Goal: Task Accomplishment & Management: Manage account settings

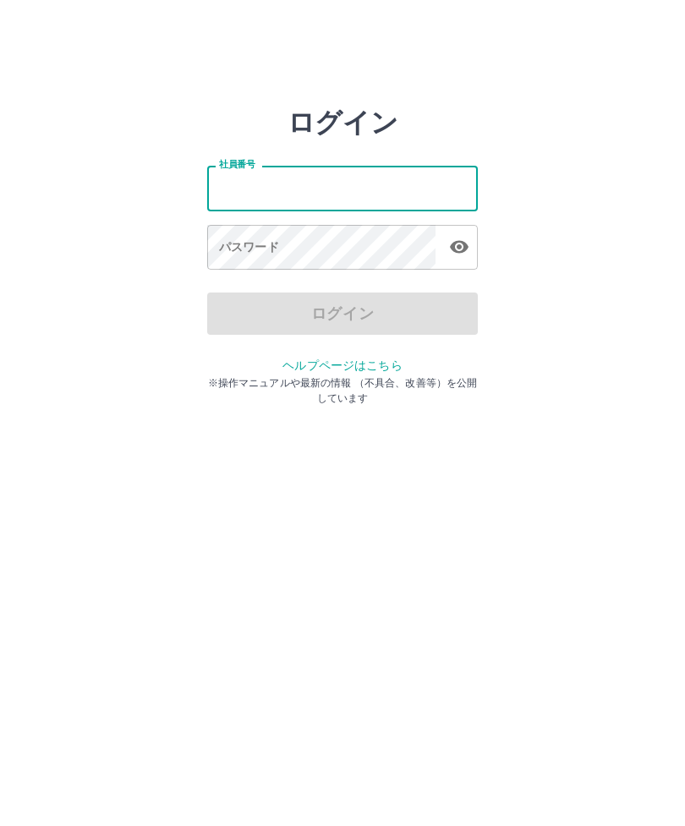
click at [240, 190] on input "社員番号" at bounding box center [342, 188] width 271 height 45
click at [249, 200] on input "社員番号" at bounding box center [342, 188] width 271 height 45
click at [244, 190] on input "社員番号" at bounding box center [342, 188] width 271 height 45
click at [269, 195] on input "社員番号" at bounding box center [342, 188] width 271 height 45
type input "*******"
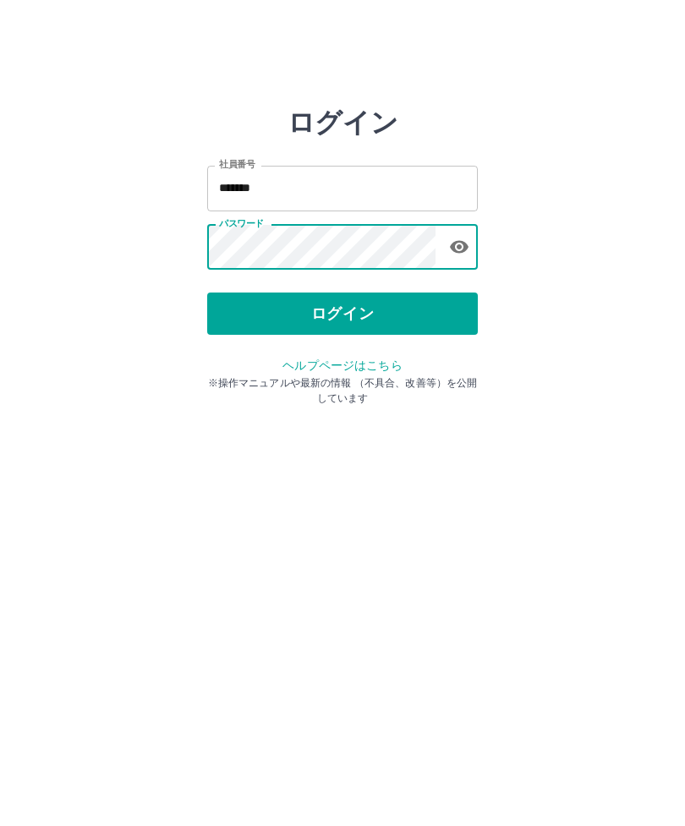
click at [354, 316] on button "ログイン" at bounding box center [342, 314] width 271 height 42
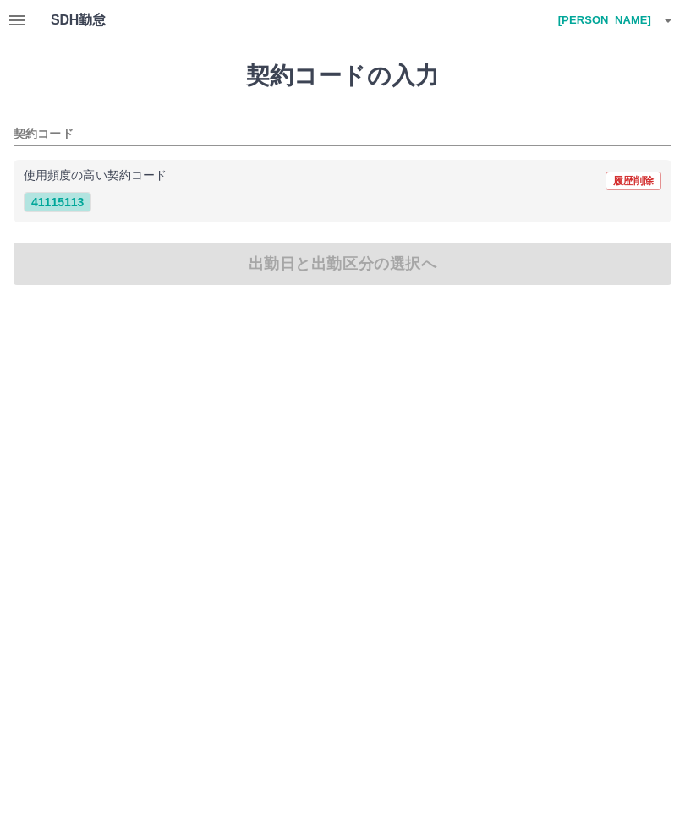
click at [70, 206] on button "41115113" at bounding box center [58, 202] width 68 height 20
type input "********"
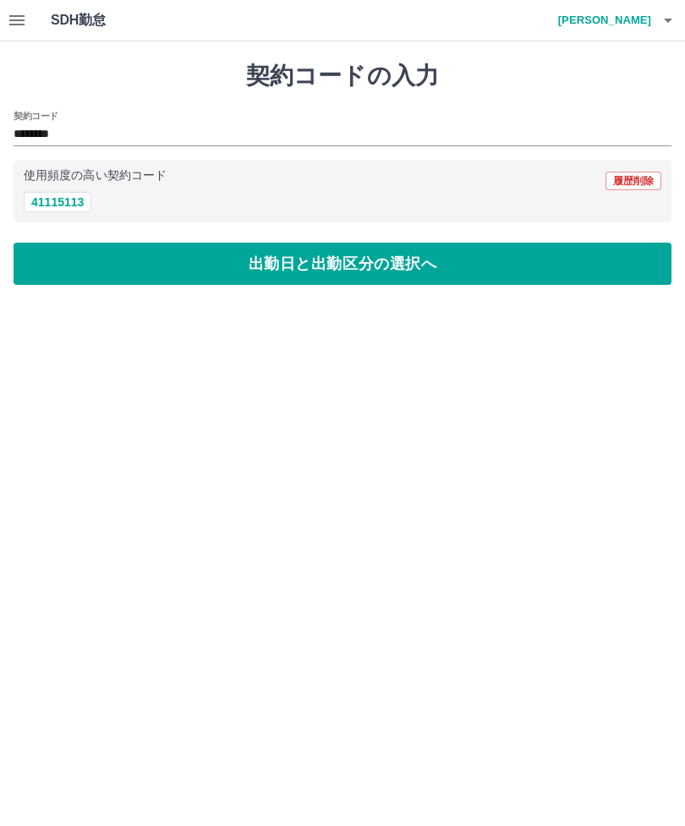
click at [406, 272] on button "出勤日と出勤区分の選択へ" at bounding box center [343, 264] width 658 height 42
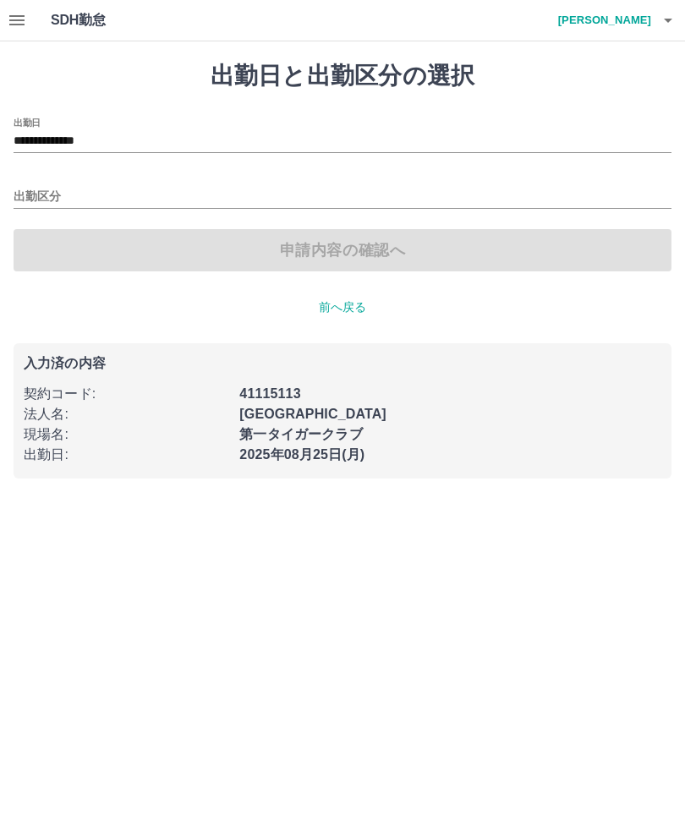
click at [36, 200] on input "出勤区分" at bounding box center [343, 197] width 658 height 21
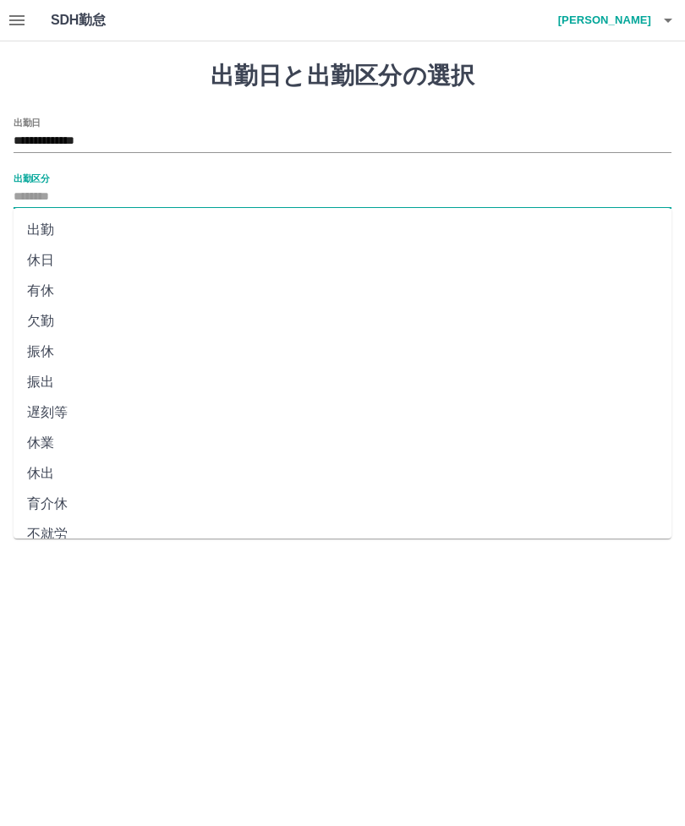
click at [47, 232] on li "出勤" at bounding box center [343, 230] width 658 height 30
type input "**"
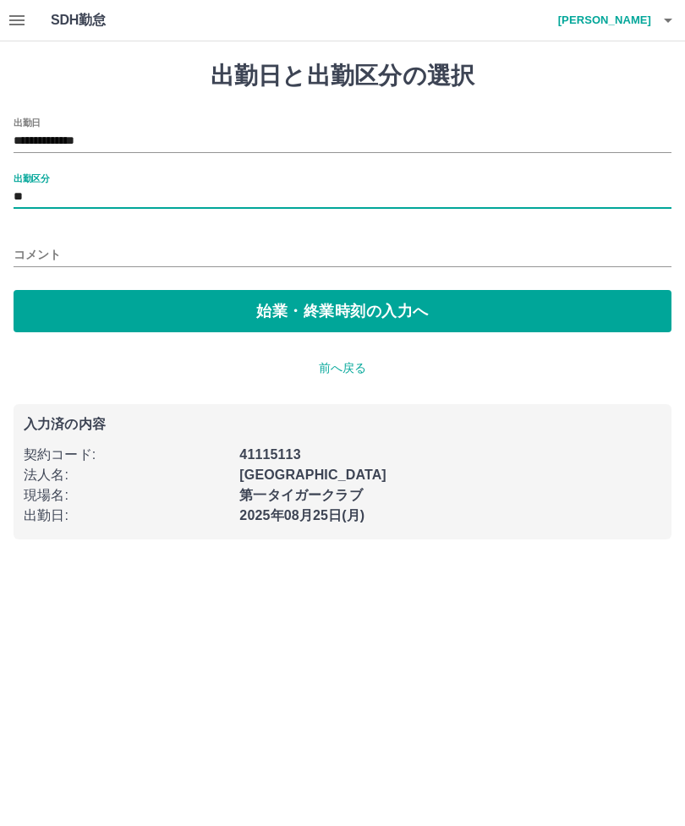
click at [376, 320] on button "始業・終業時刻の入力へ" at bounding box center [343, 311] width 658 height 42
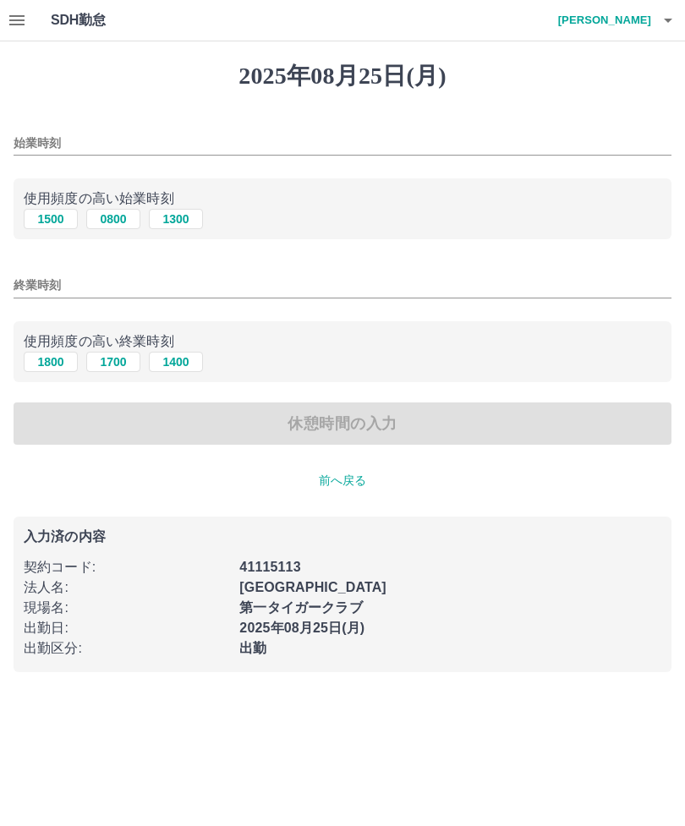
click at [115, 225] on button "0800" at bounding box center [113, 219] width 54 height 20
type input "****"
click at [184, 368] on button "1400" at bounding box center [176, 362] width 54 height 20
type input "****"
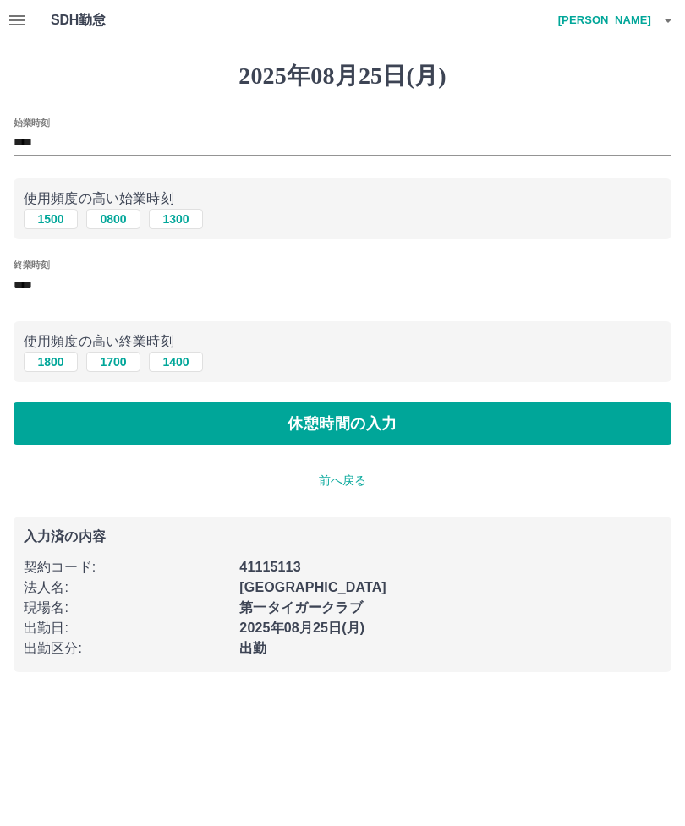
click at [364, 425] on button "休憩時間の入力" at bounding box center [343, 424] width 658 height 42
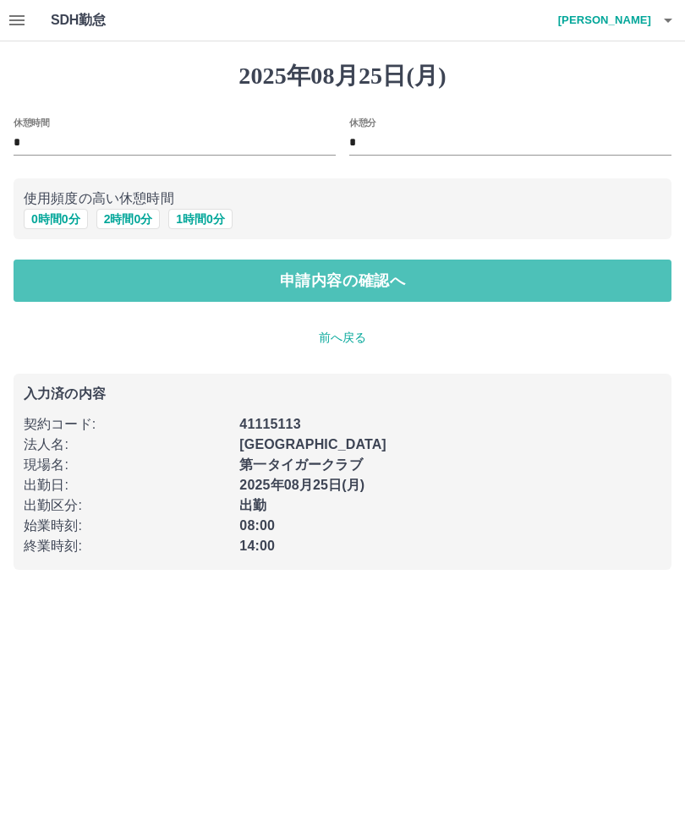
click at [368, 288] on button "申請内容の確認へ" at bounding box center [343, 281] width 658 height 42
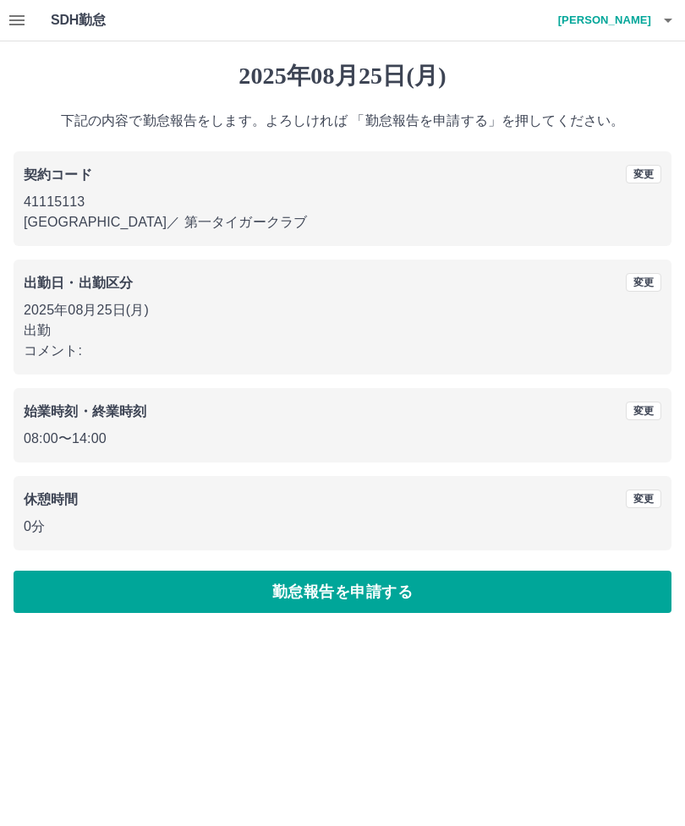
click at [363, 590] on button "勤怠報告を申請する" at bounding box center [343, 592] width 658 height 42
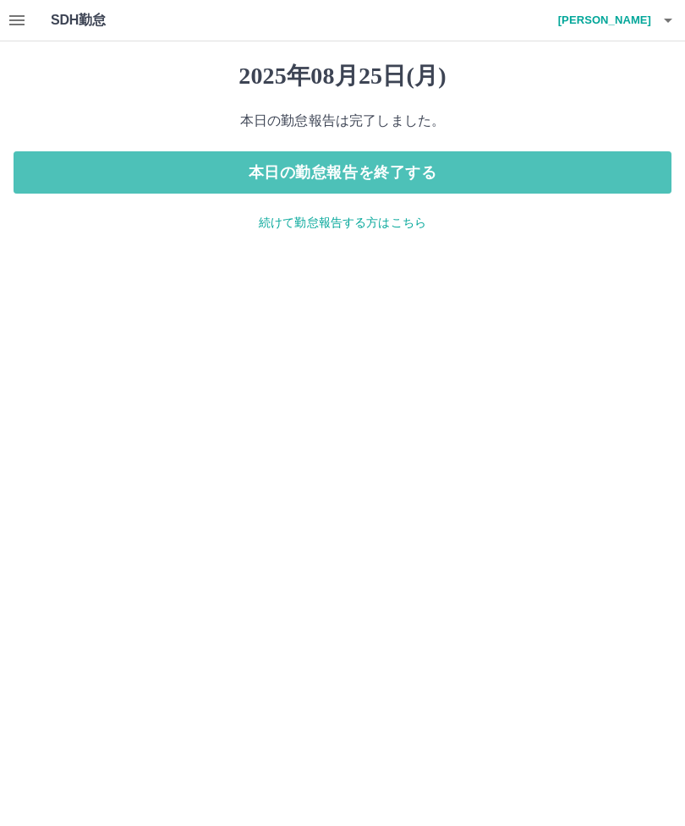
click at [345, 174] on button "本日の勤怠報告を終了する" at bounding box center [343, 172] width 658 height 42
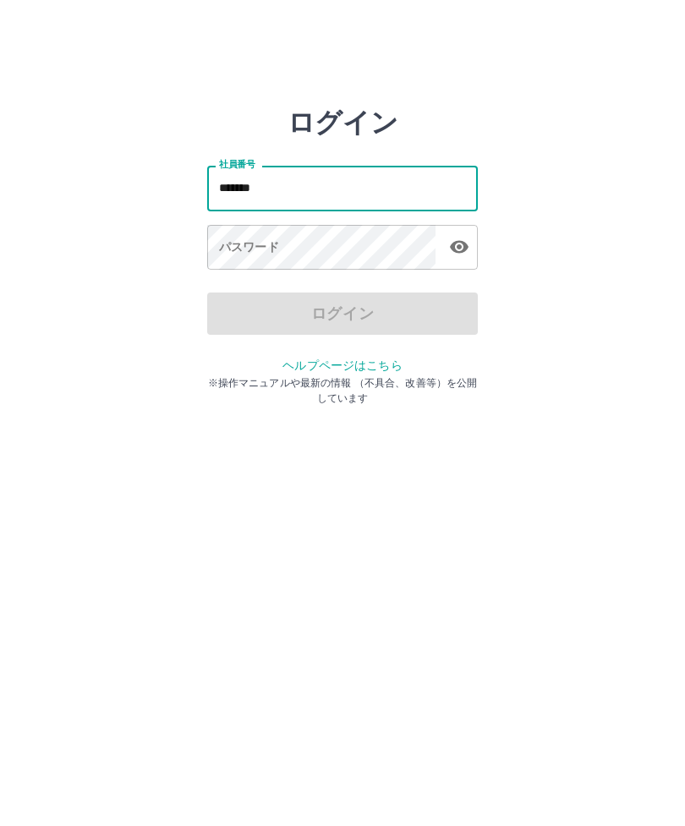
type input "*******"
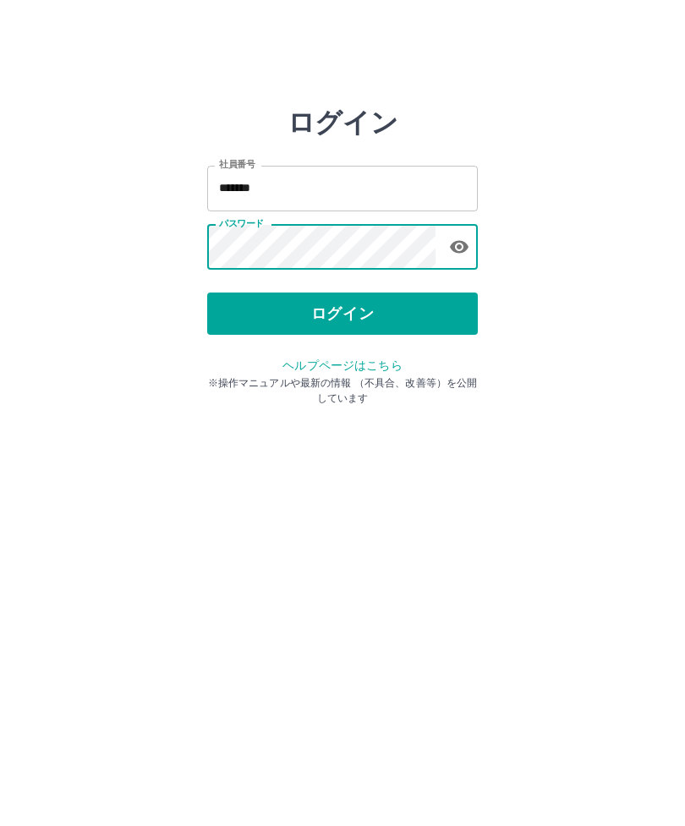
click at [387, 305] on button "ログイン" at bounding box center [342, 314] width 271 height 42
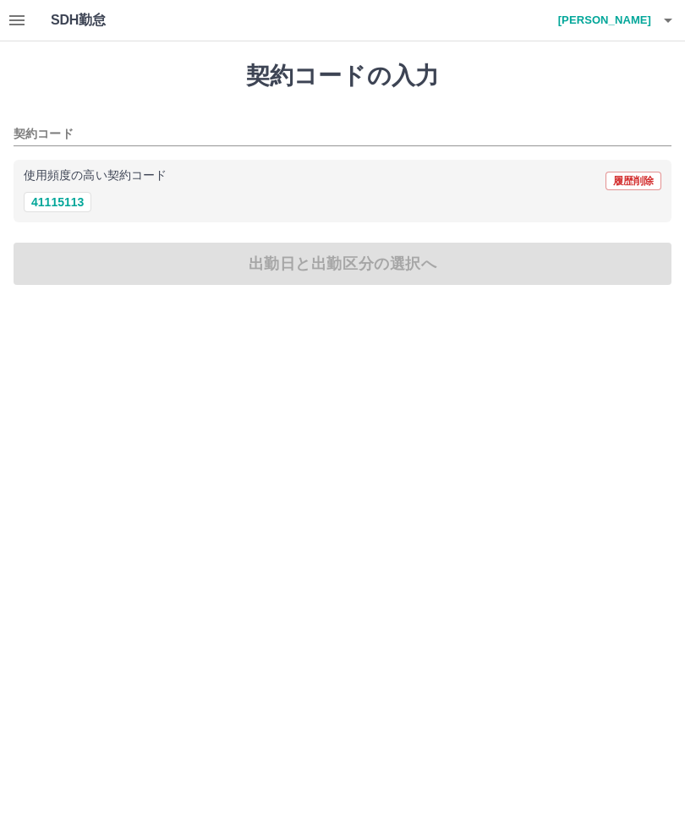
click at [67, 186] on div "使用頻度の高い契約コード 履歴削除" at bounding box center [343, 181] width 638 height 22
click at [69, 200] on button "41115113" at bounding box center [58, 202] width 68 height 20
type input "********"
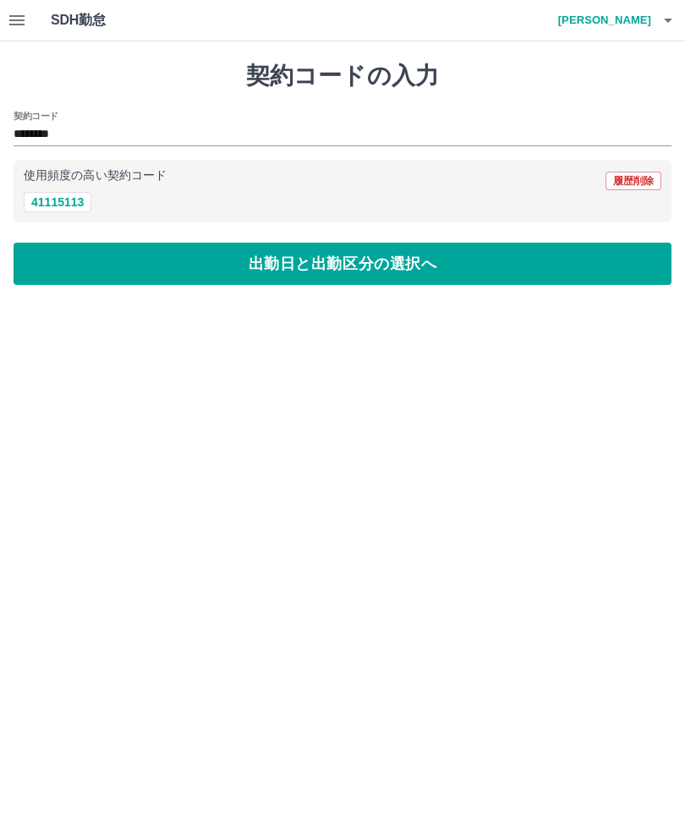
click at [90, 250] on button "出勤日と出勤区分の選択へ" at bounding box center [343, 264] width 658 height 42
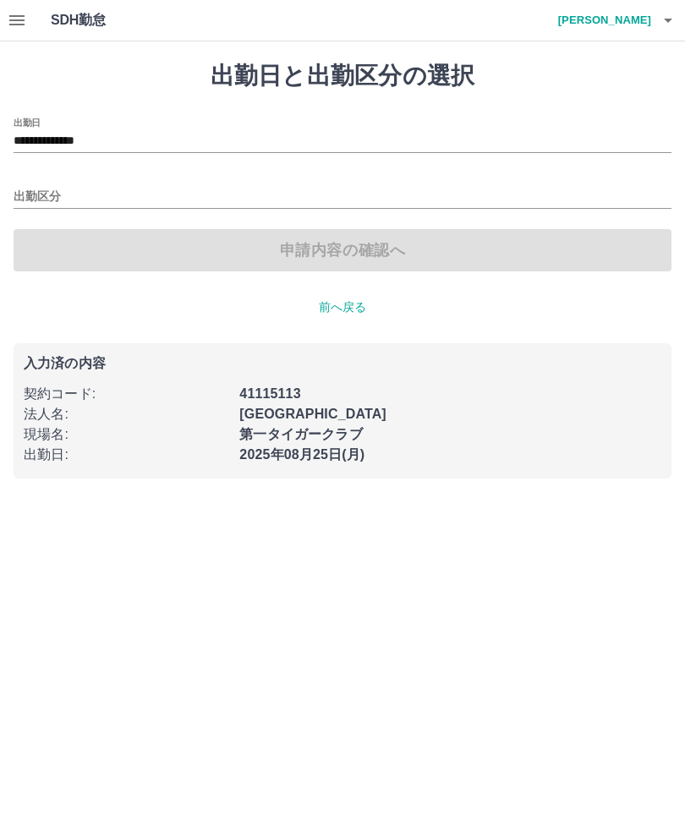
click at [92, 189] on input "出勤区分" at bounding box center [343, 197] width 658 height 21
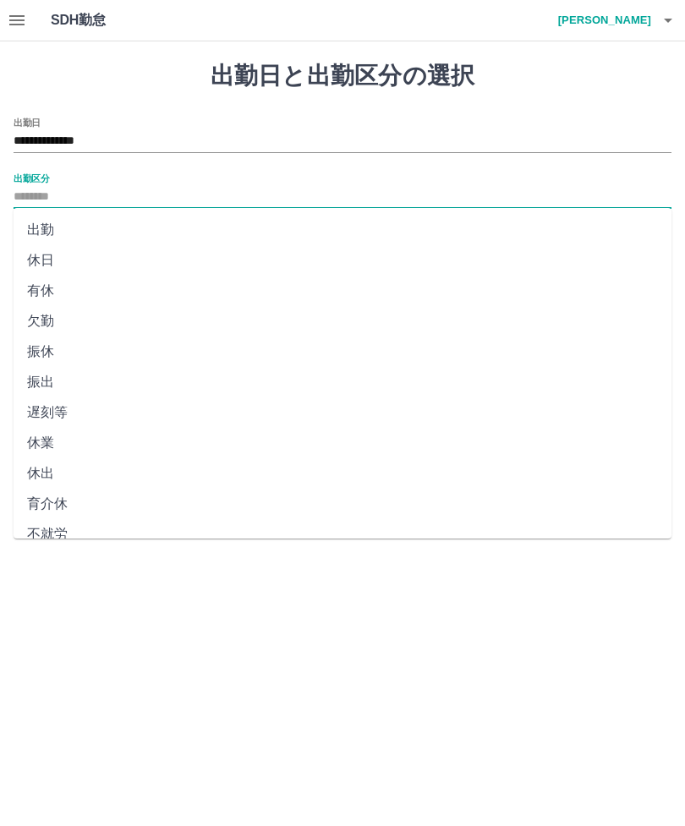
click at [165, 135] on input "**********" at bounding box center [343, 141] width 658 height 21
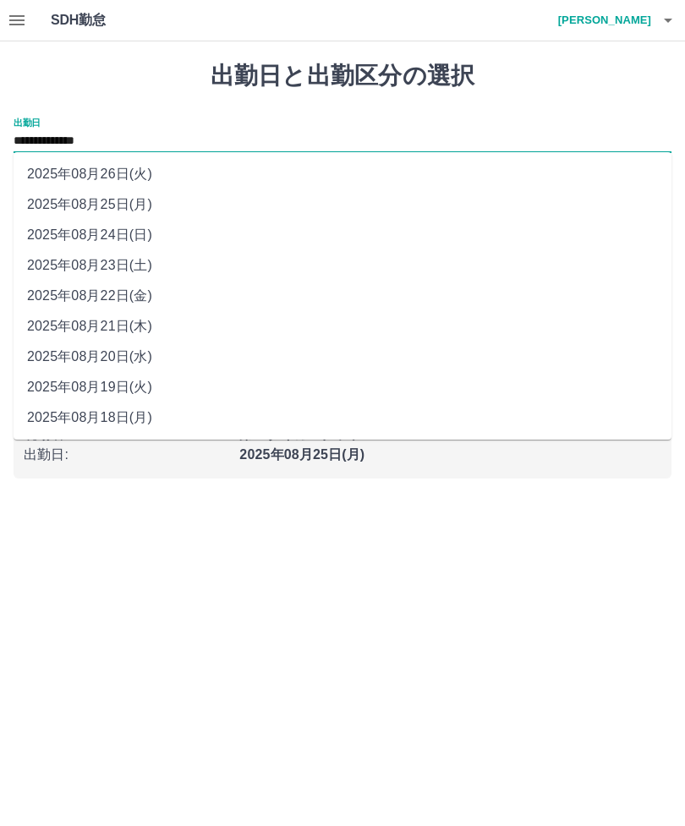
click at [145, 290] on li "2025年08月22日(金)" at bounding box center [343, 296] width 658 height 30
type input "**********"
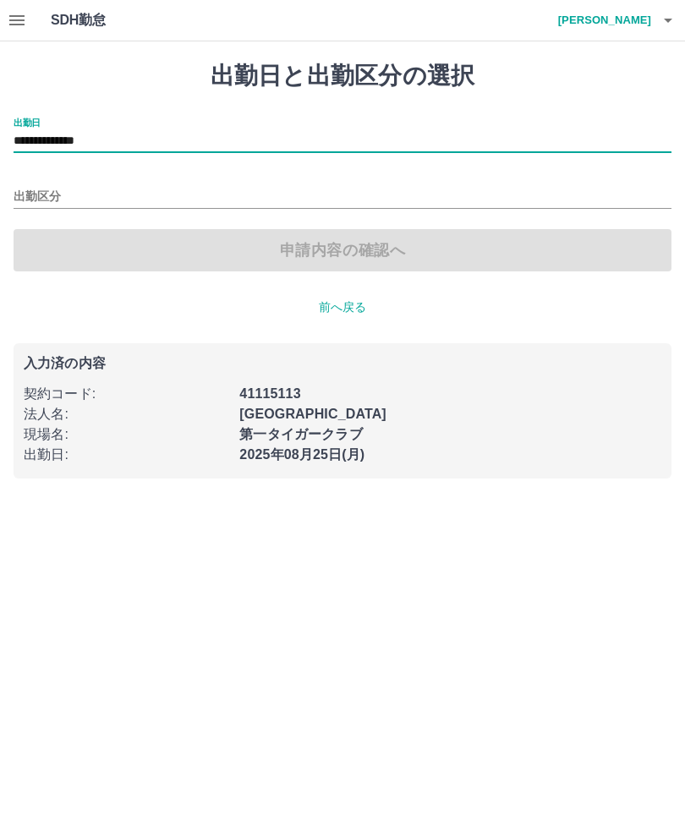
click at [46, 189] on input "出勤区分" at bounding box center [343, 197] width 658 height 21
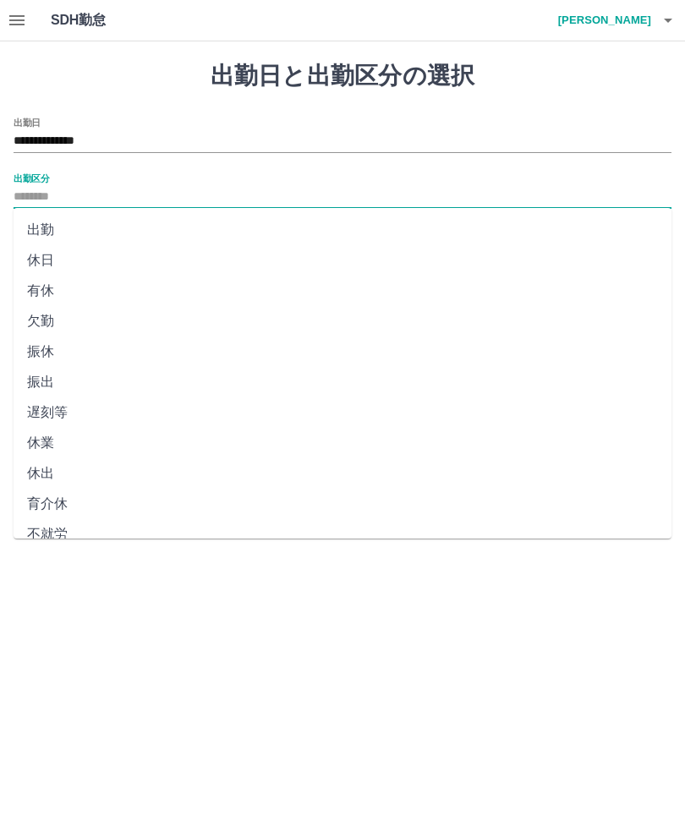
click at [58, 229] on li "出勤" at bounding box center [343, 230] width 658 height 30
type input "**"
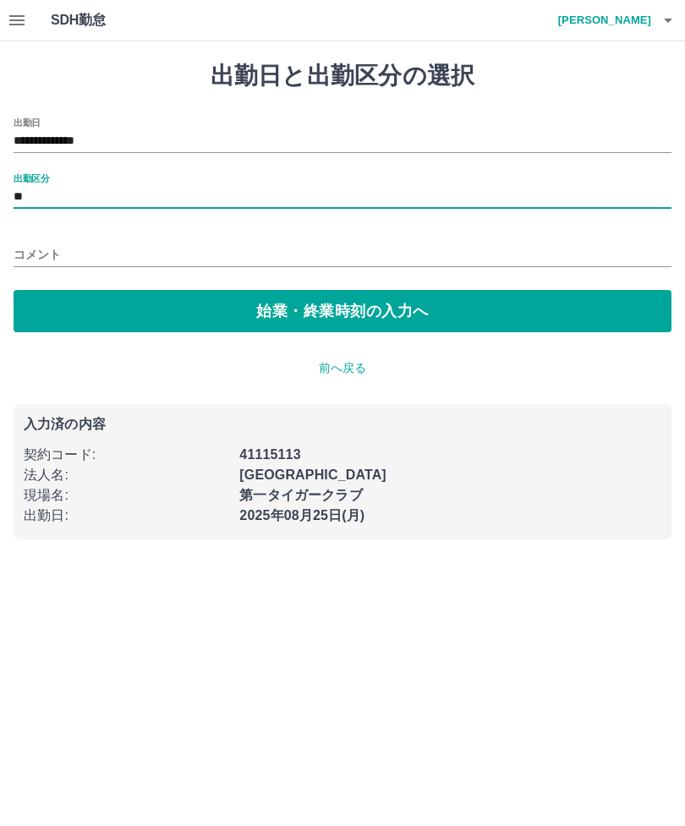
click at [59, 307] on button "始業・終業時刻の入力へ" at bounding box center [343, 311] width 658 height 42
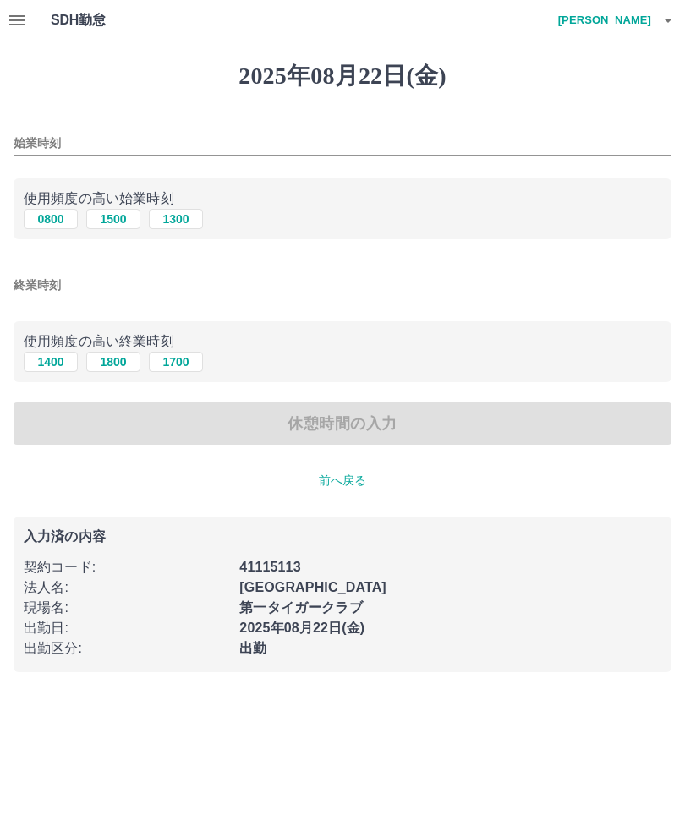
click at [52, 211] on button "0800" at bounding box center [51, 219] width 54 height 20
type input "****"
click at [57, 283] on input "終業時刻" at bounding box center [343, 285] width 658 height 25
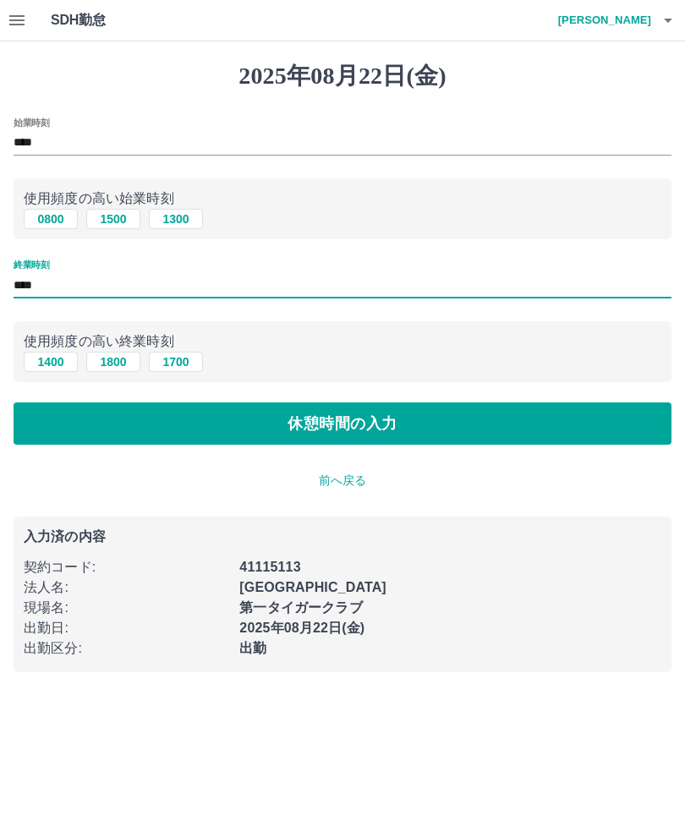
type input "****"
click at [402, 425] on button "休憩時間の入力" at bounding box center [343, 424] width 658 height 42
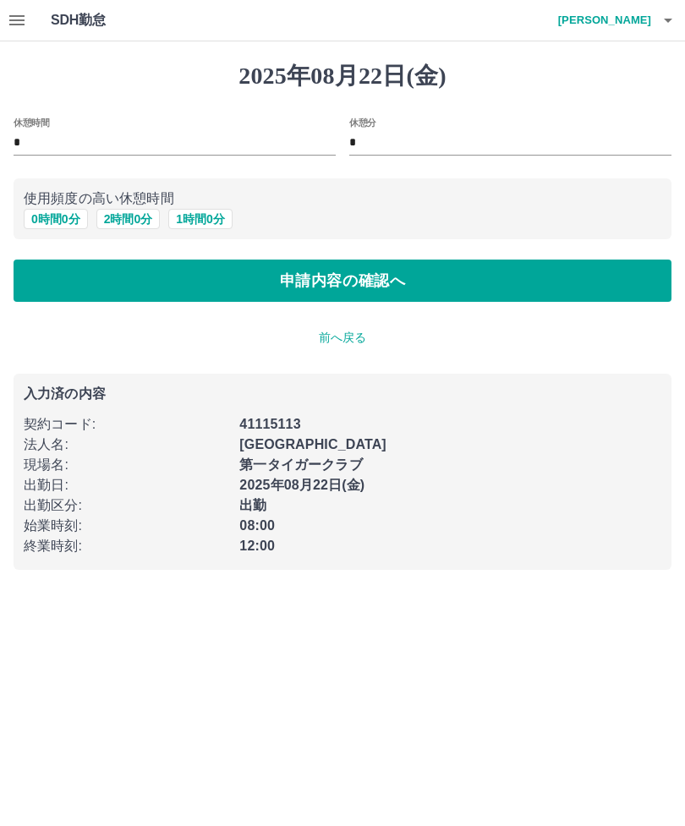
click at [367, 273] on button "申請内容の確認へ" at bounding box center [343, 281] width 658 height 42
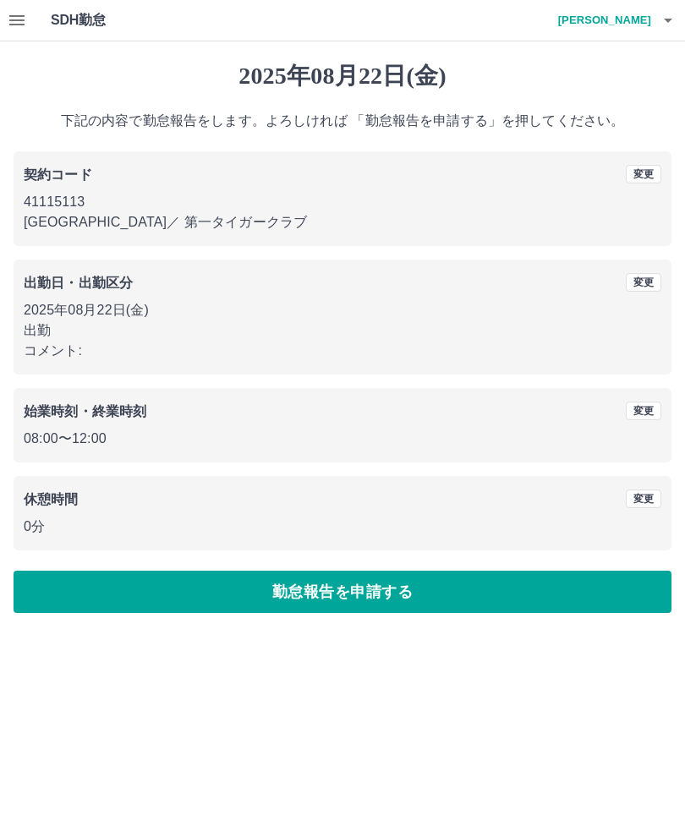
click at [88, 596] on button "勤怠報告を申請する" at bounding box center [343, 592] width 658 height 42
click at [475, 579] on button "勤怠報告を申請する" at bounding box center [343, 592] width 658 height 42
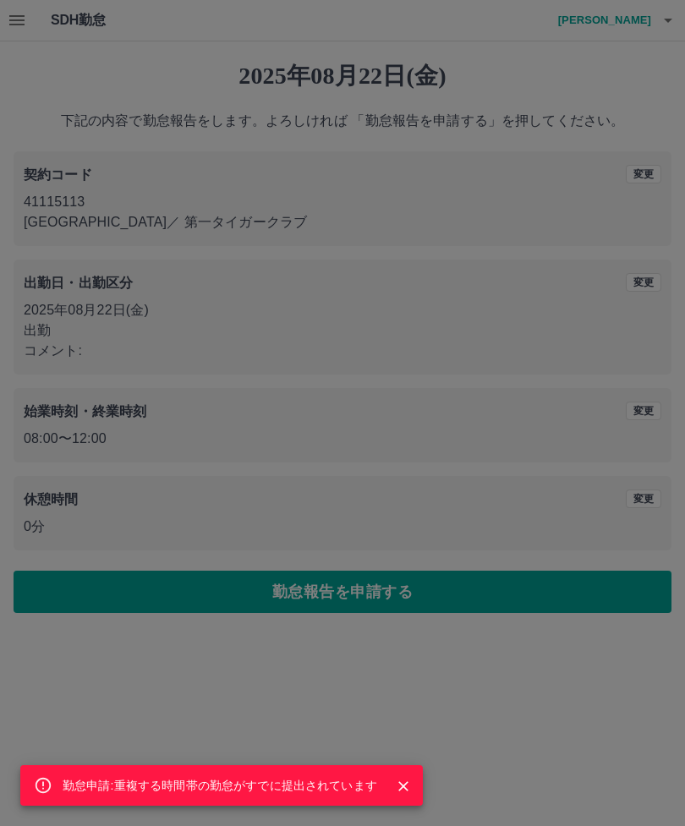
click at [410, 795] on button "Close" at bounding box center [403, 786] width 25 height 25
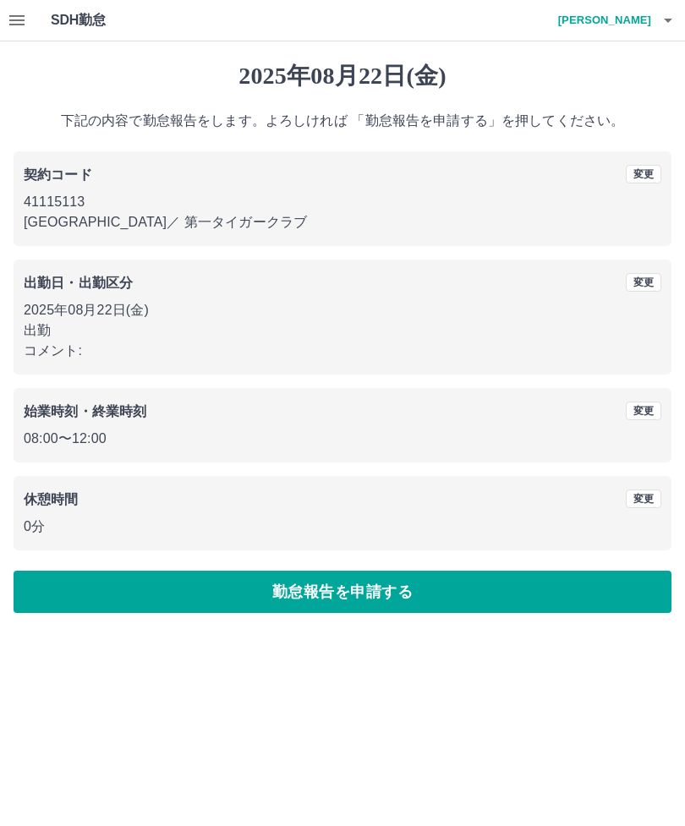
click at [683, 10] on button "button" at bounding box center [668, 20] width 34 height 41
click at [565, 115] on li "ログアウト" at bounding box center [597, 123] width 150 height 30
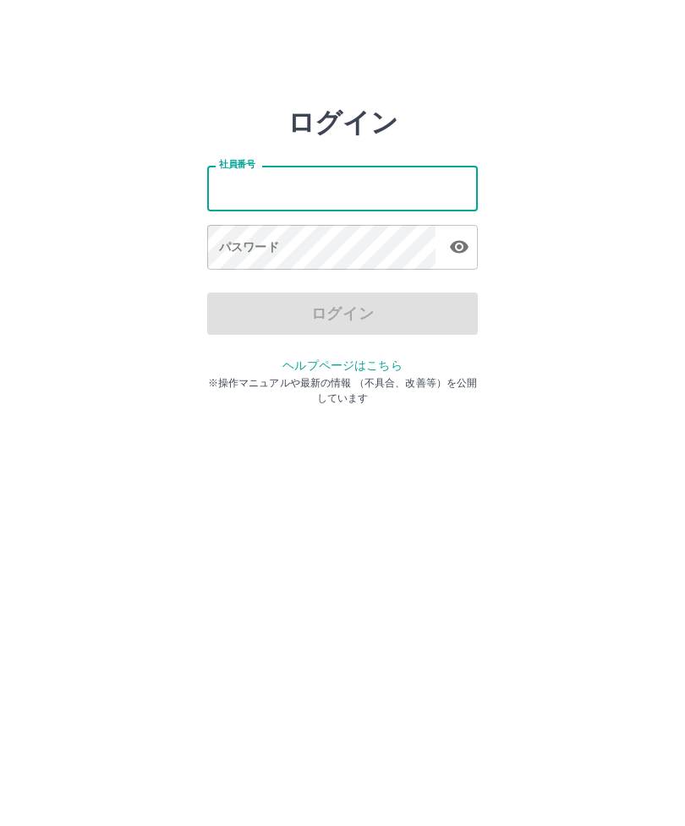
type input "*******"
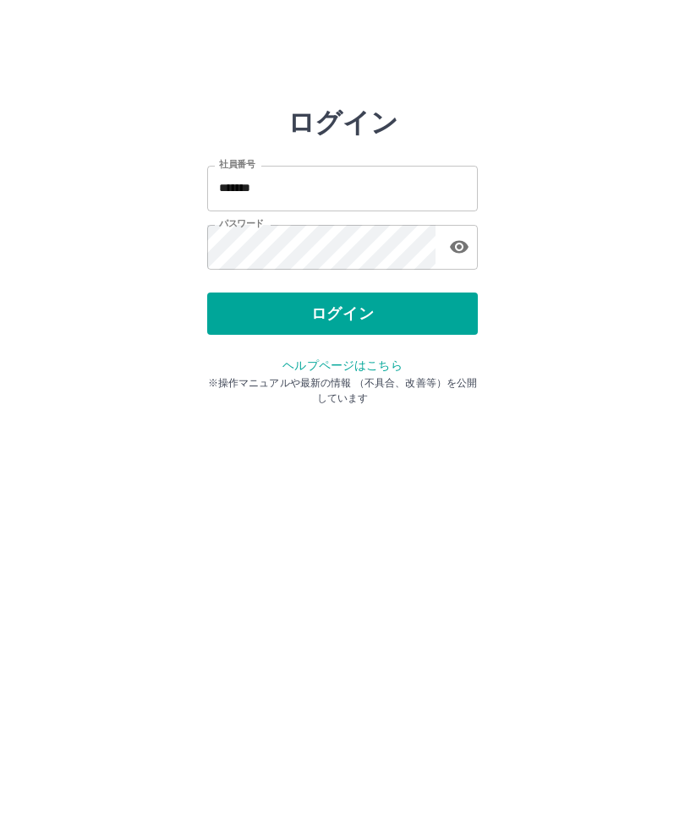
click at [379, 310] on button "ログイン" at bounding box center [342, 314] width 271 height 42
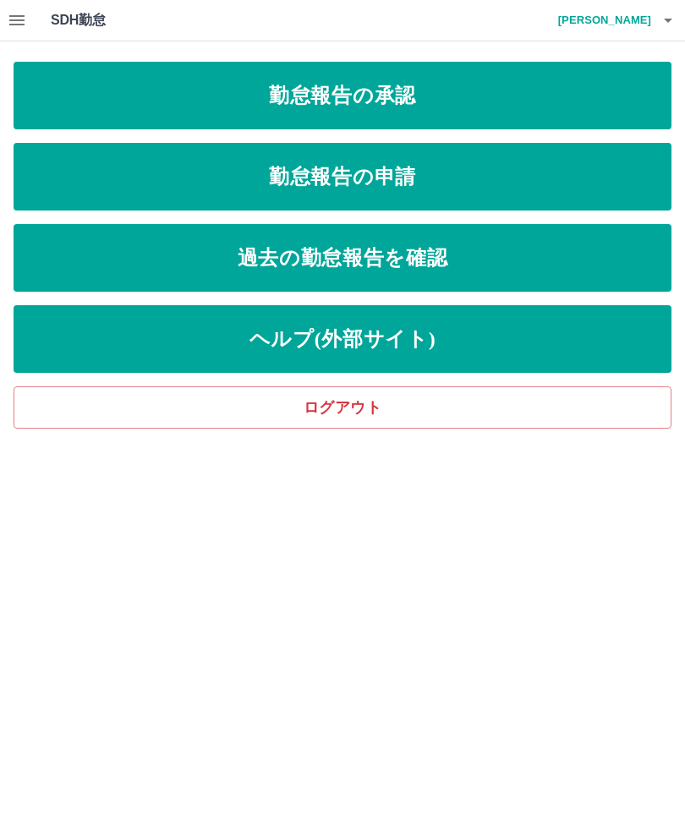
click at [414, 91] on link "勤怠報告の承認" at bounding box center [343, 96] width 658 height 68
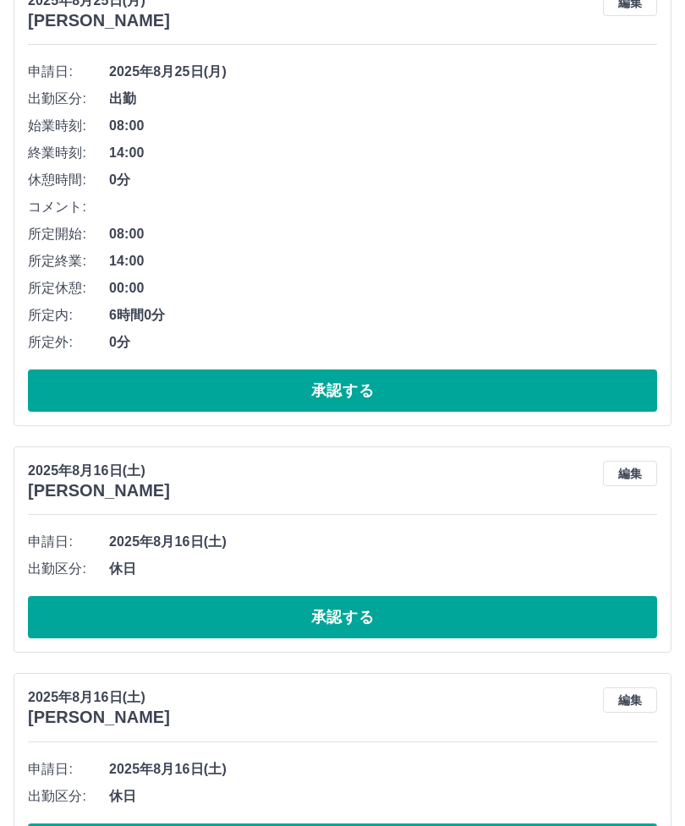
scroll to position [223, 0]
click at [361, 609] on button "承認する" at bounding box center [342, 617] width 629 height 42
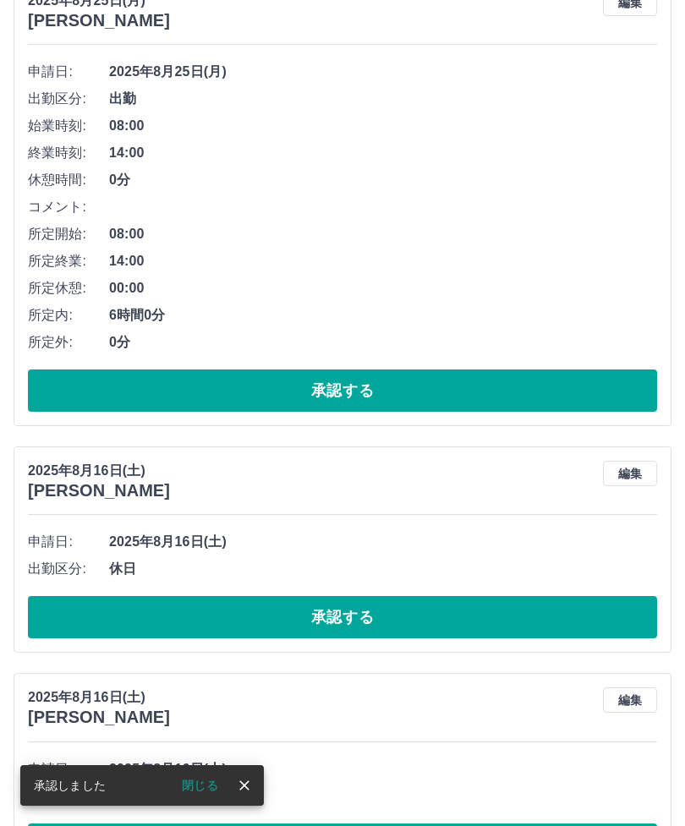
click at [382, 612] on button "承認する" at bounding box center [342, 617] width 629 height 42
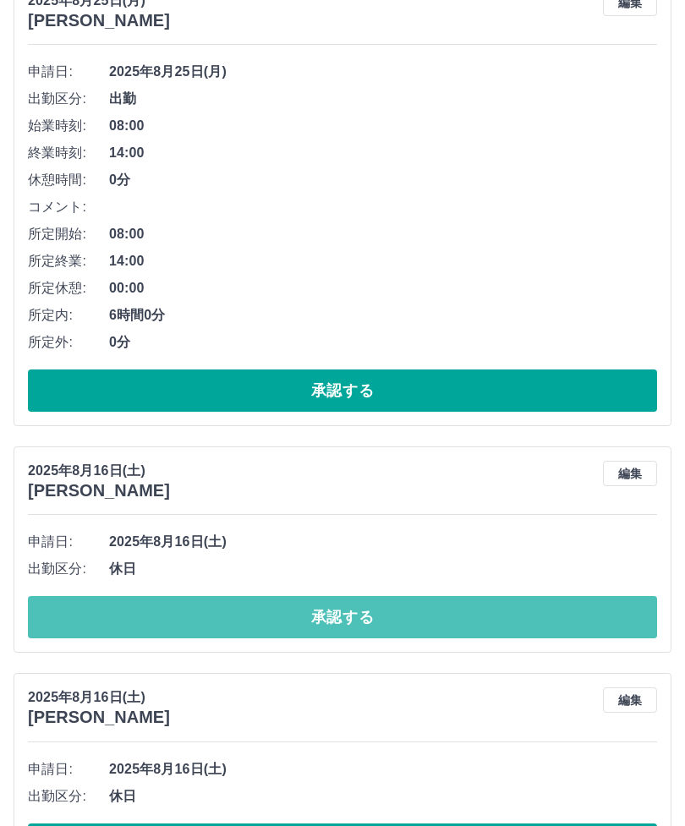
click at [387, 613] on button "承認する" at bounding box center [342, 617] width 629 height 42
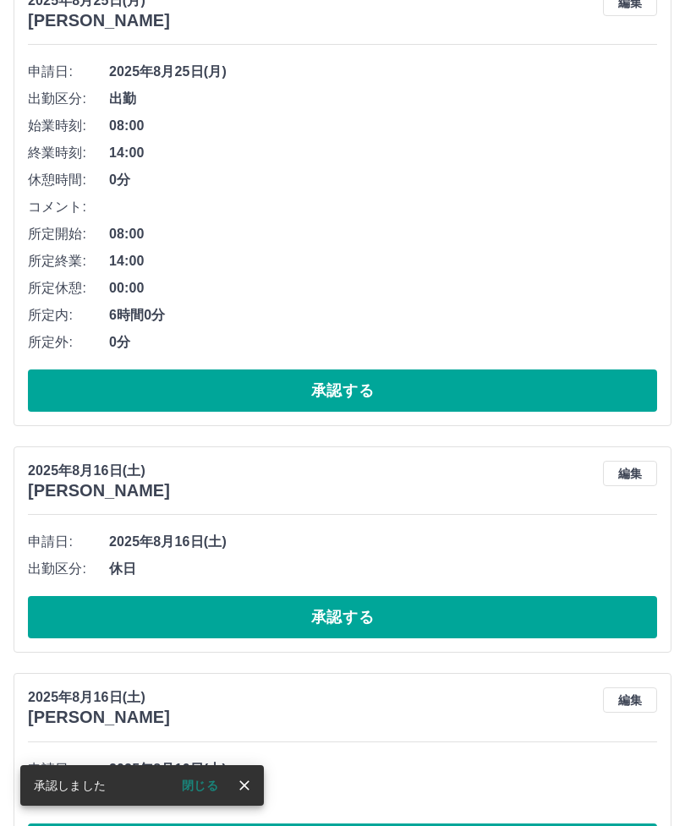
click at [360, 614] on button "承認する" at bounding box center [342, 617] width 629 height 42
click at [409, 596] on button "承認する" at bounding box center [342, 617] width 629 height 42
click at [354, 601] on button "承認する" at bounding box center [342, 617] width 629 height 42
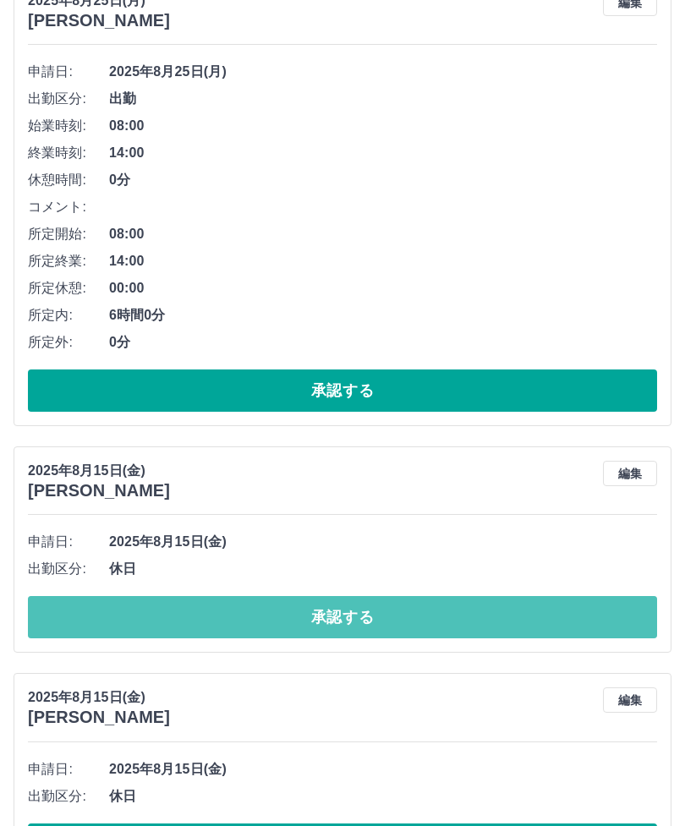
click at [428, 607] on button "承認する" at bounding box center [342, 617] width 629 height 42
click at [356, 610] on button "承認する" at bounding box center [342, 617] width 629 height 42
click at [403, 612] on button "承認する" at bounding box center [342, 617] width 629 height 42
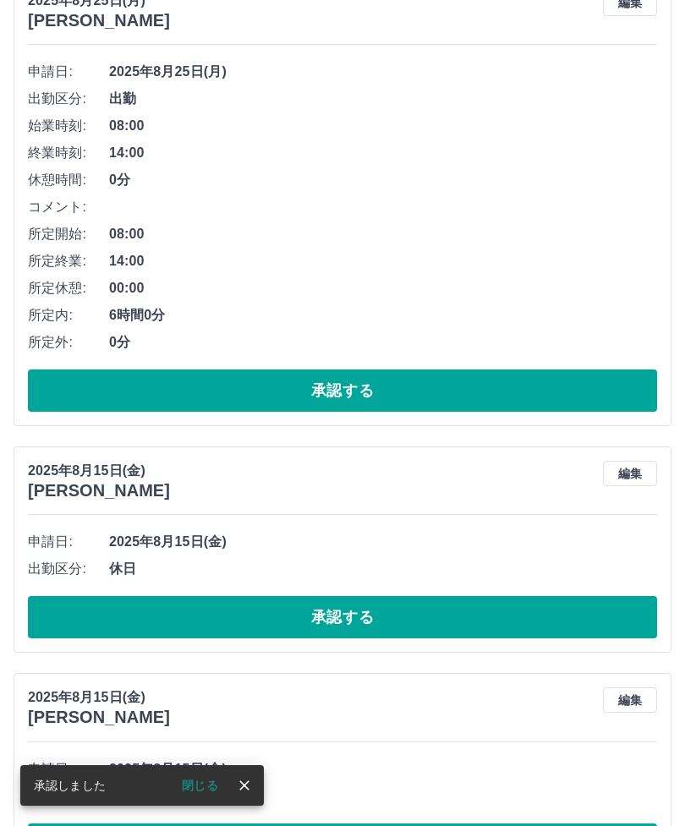
click at [371, 607] on button "承認する" at bounding box center [342, 617] width 629 height 42
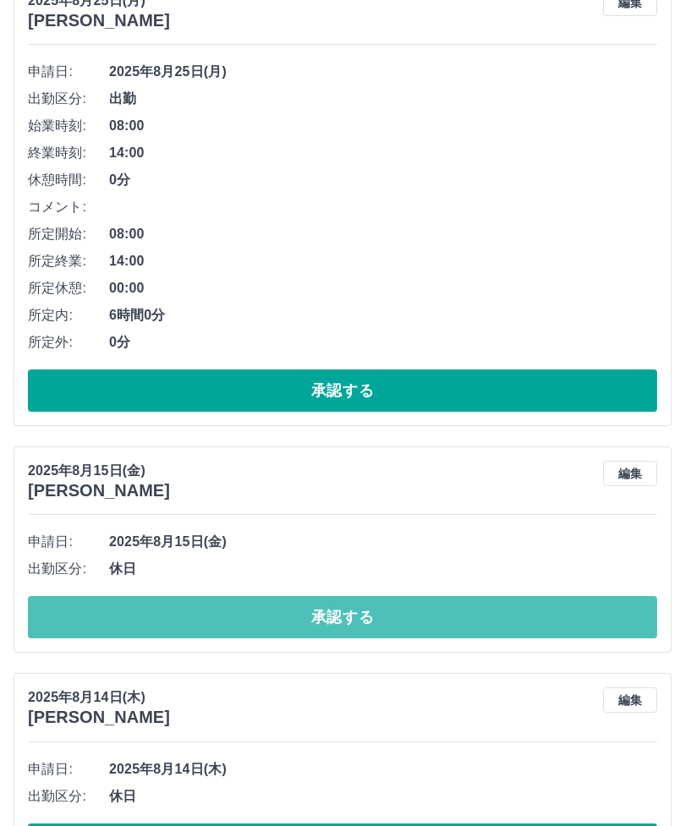
click at [355, 634] on button "承認する" at bounding box center [342, 617] width 629 height 42
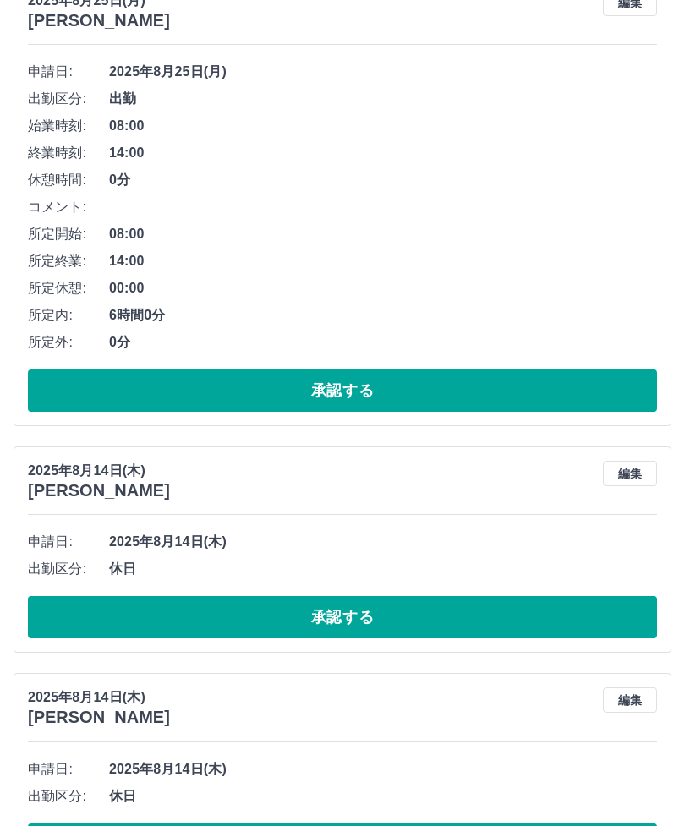
click at [314, 596] on button "承認する" at bounding box center [342, 617] width 629 height 42
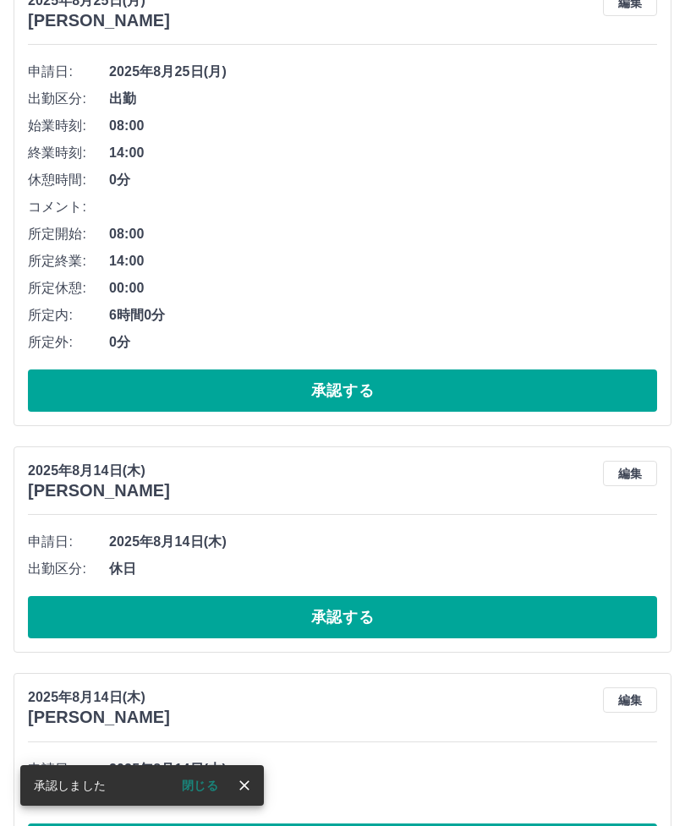
click at [362, 607] on button "承認する" at bounding box center [342, 617] width 629 height 42
click at [371, 612] on button "承認する" at bounding box center [342, 617] width 629 height 42
click at [343, 602] on button "承認する" at bounding box center [342, 617] width 629 height 42
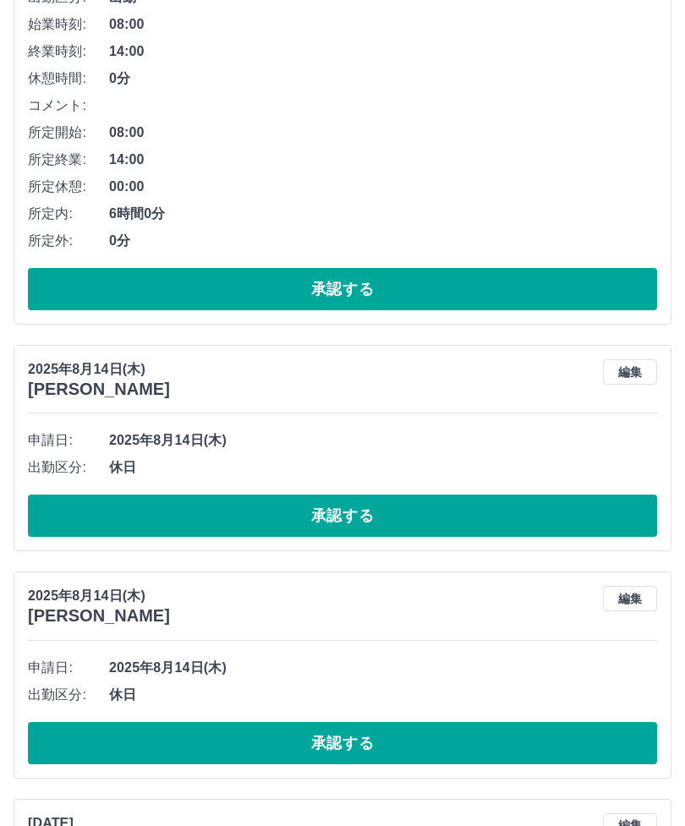
scroll to position [355, 0]
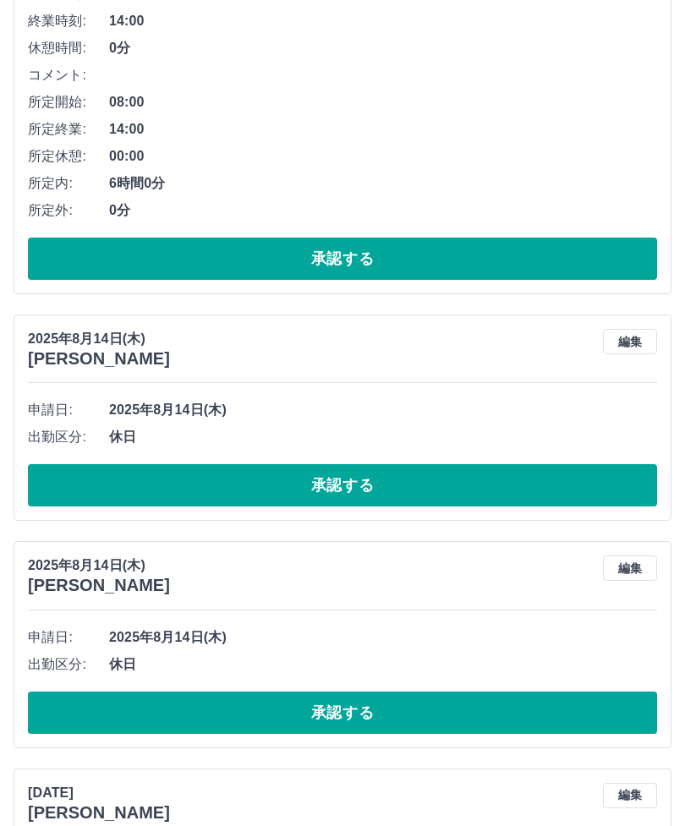
click at [333, 475] on button "承認する" at bounding box center [342, 485] width 629 height 42
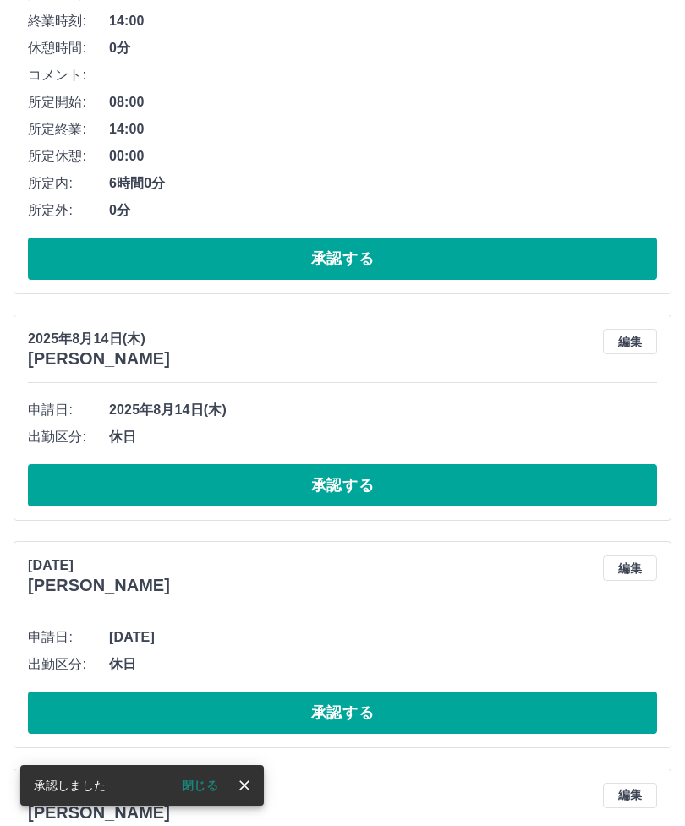
click at [344, 479] on button "承認する" at bounding box center [342, 485] width 629 height 42
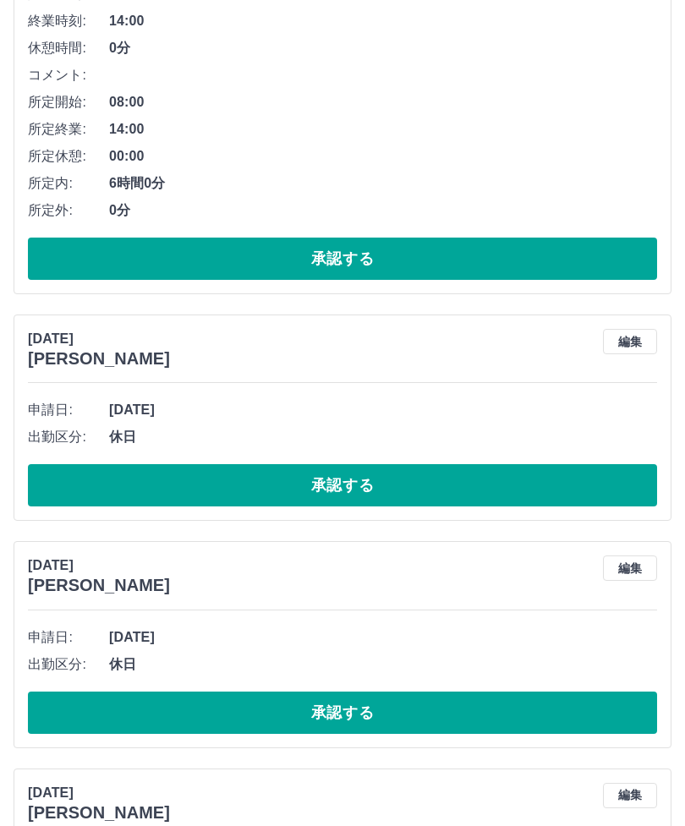
click at [361, 469] on button "承認する" at bounding box center [342, 485] width 629 height 42
click at [339, 481] on button "承認する" at bounding box center [342, 485] width 629 height 42
click at [366, 469] on button "承認する" at bounding box center [342, 485] width 629 height 42
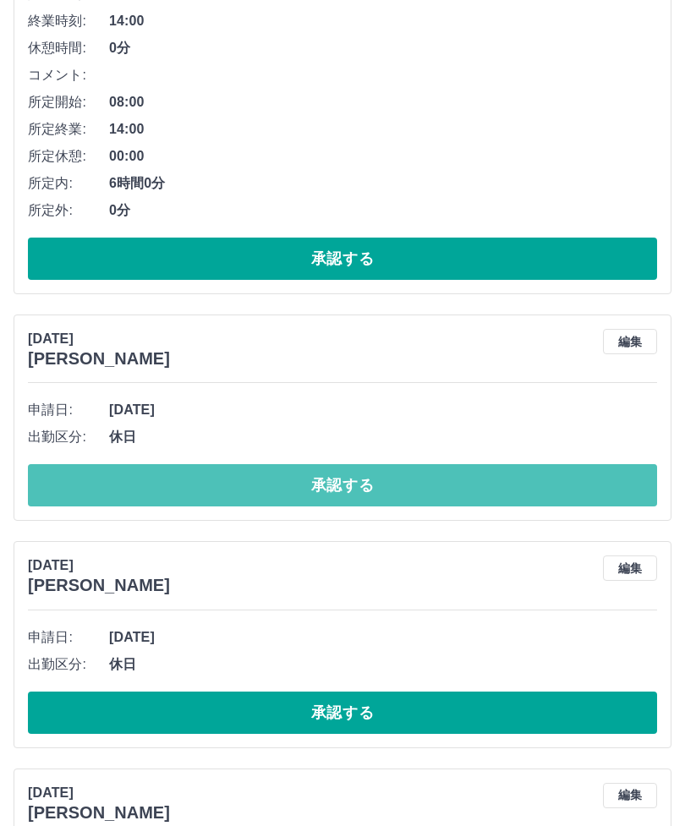
click at [358, 487] on button "承認する" at bounding box center [342, 485] width 629 height 42
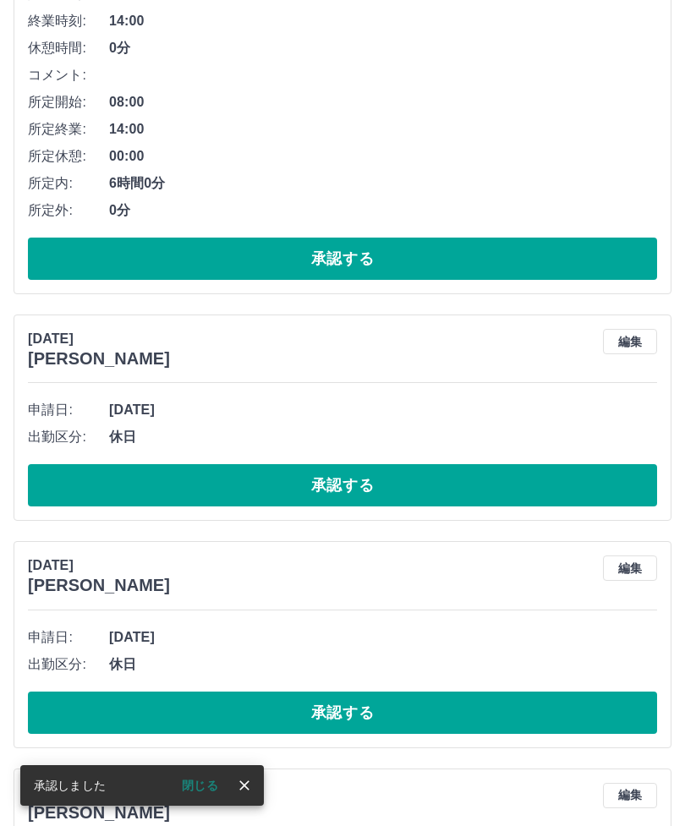
click at [375, 476] on button "承認する" at bounding box center [342, 485] width 629 height 42
click at [378, 470] on button "承認する" at bounding box center [342, 485] width 629 height 42
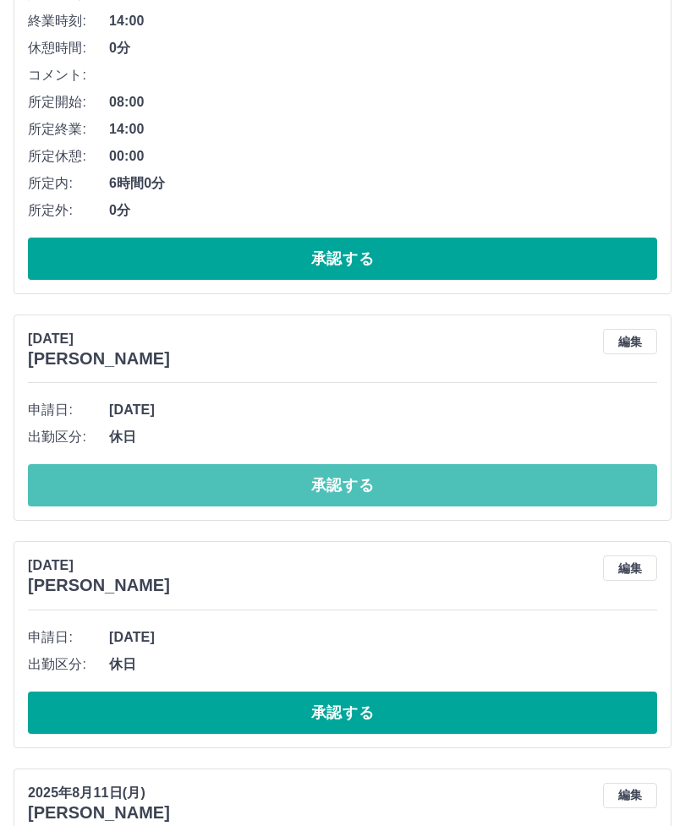
click at [358, 483] on button "承認する" at bounding box center [342, 485] width 629 height 42
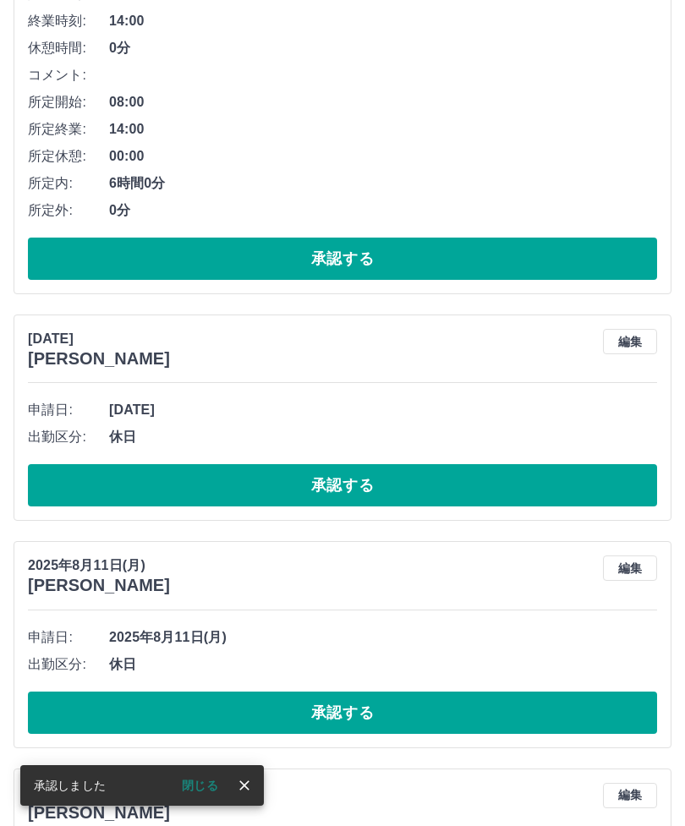
click at [366, 480] on button "承認する" at bounding box center [342, 485] width 629 height 42
click at [337, 481] on button "承認する" at bounding box center [342, 485] width 629 height 42
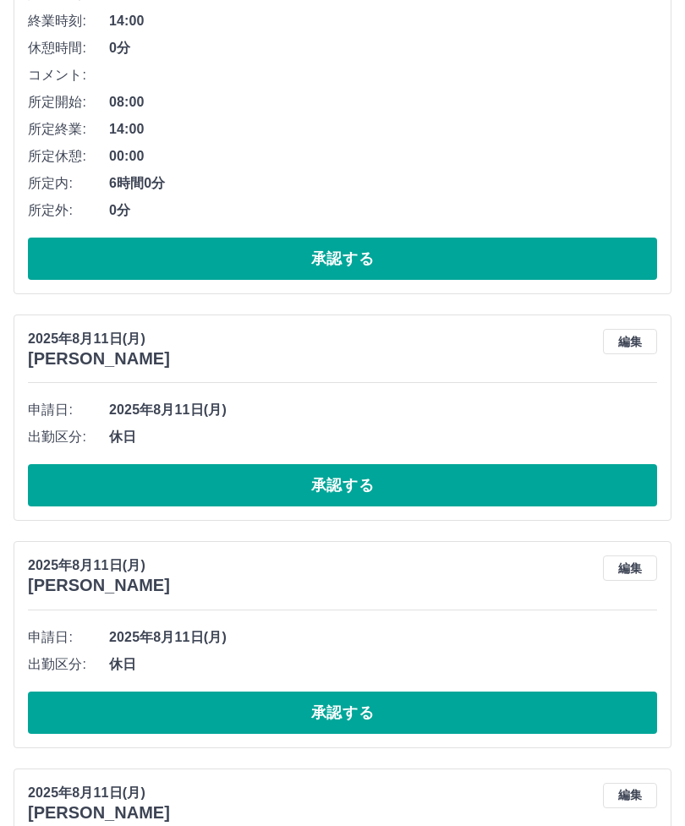
click at [365, 479] on button "承認する" at bounding box center [342, 485] width 629 height 42
click at [353, 486] on button "承認する" at bounding box center [342, 485] width 629 height 42
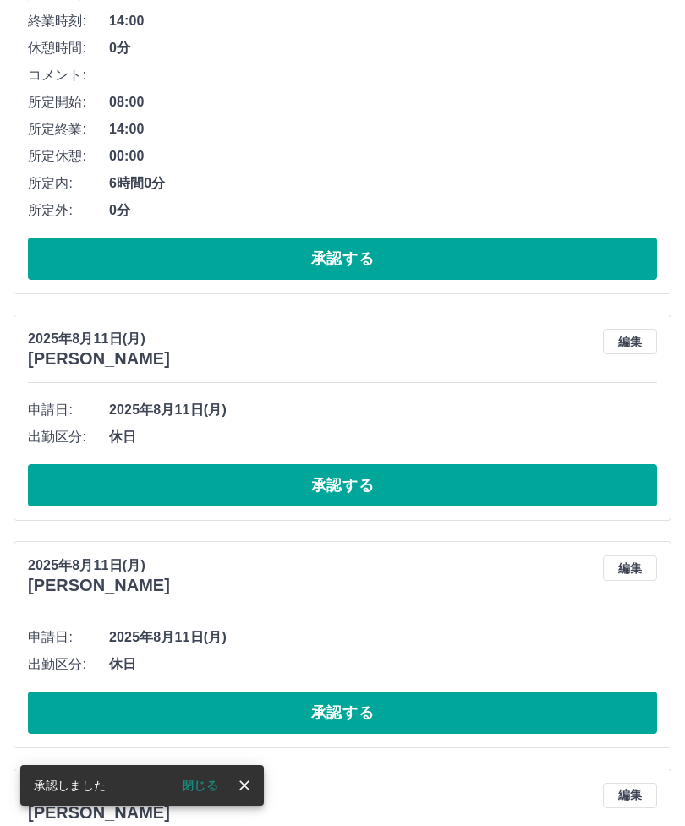
click at [310, 483] on button "承認する" at bounding box center [342, 485] width 629 height 42
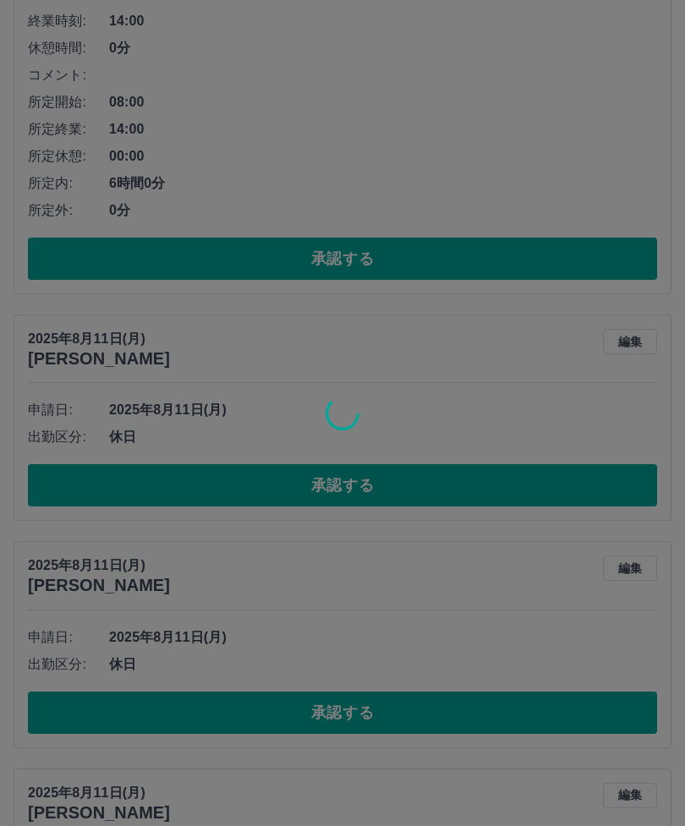
scroll to position [240, 0]
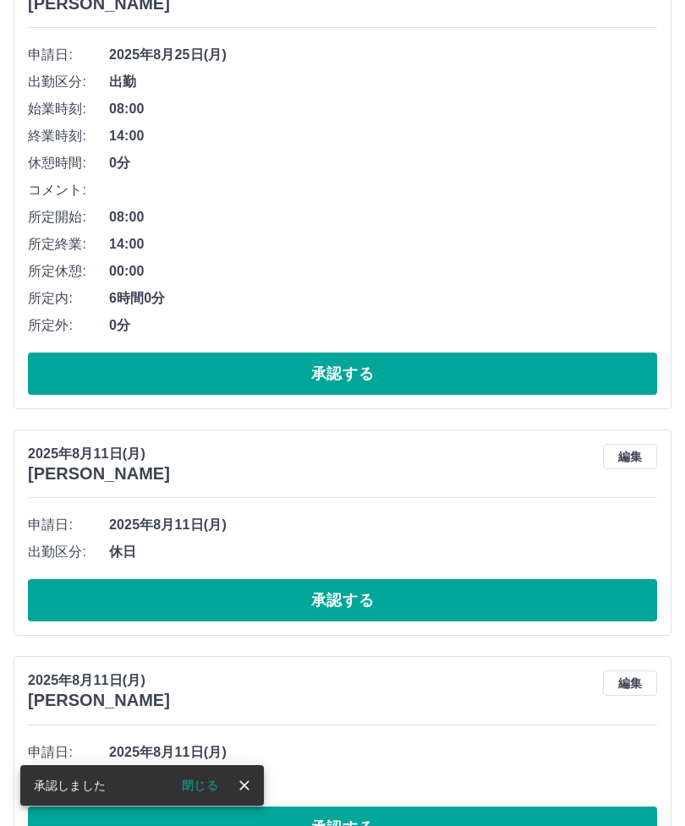
click at [363, 601] on button "承認する" at bounding box center [342, 600] width 629 height 42
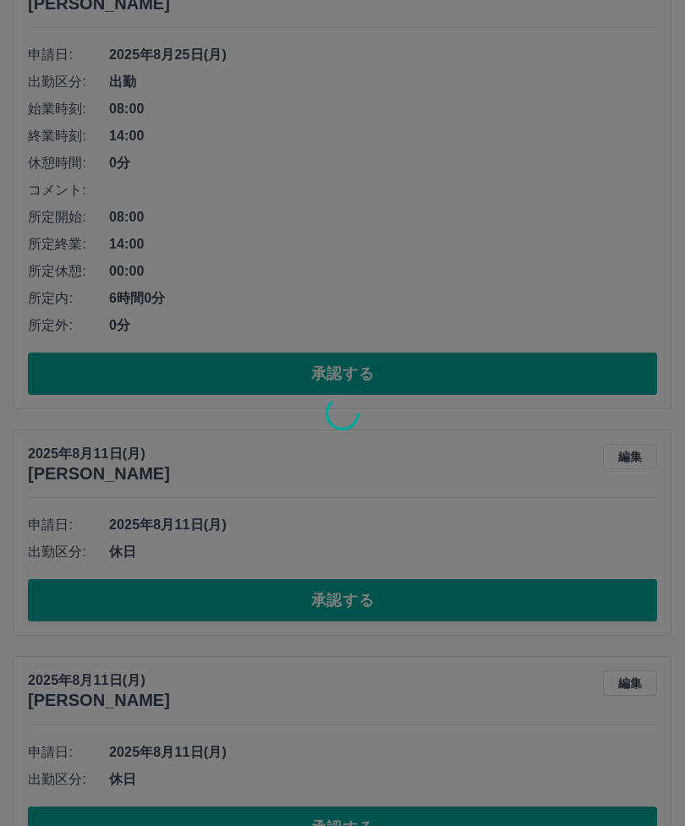
scroll to position [14, 0]
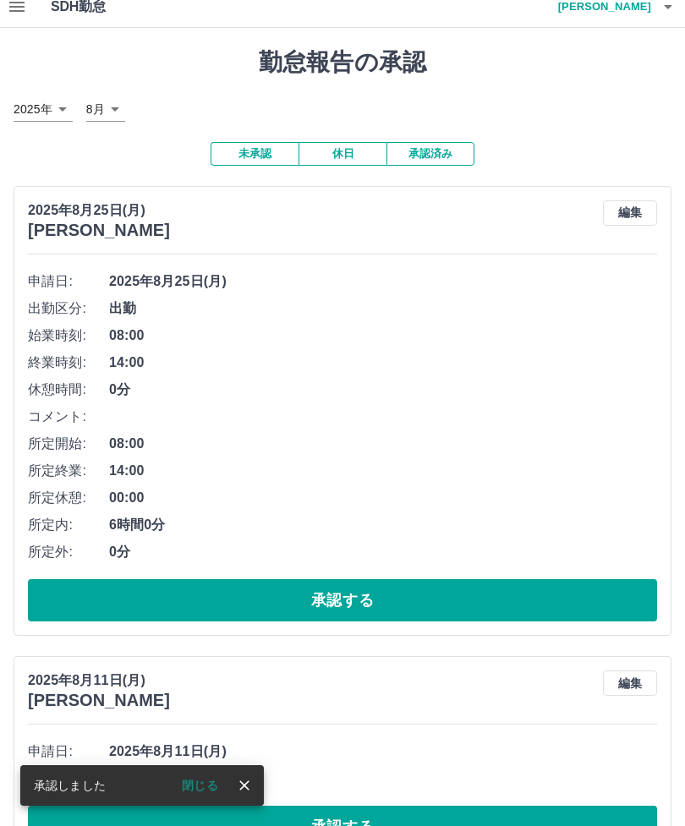
click at [382, 822] on button "承認する" at bounding box center [342, 827] width 629 height 42
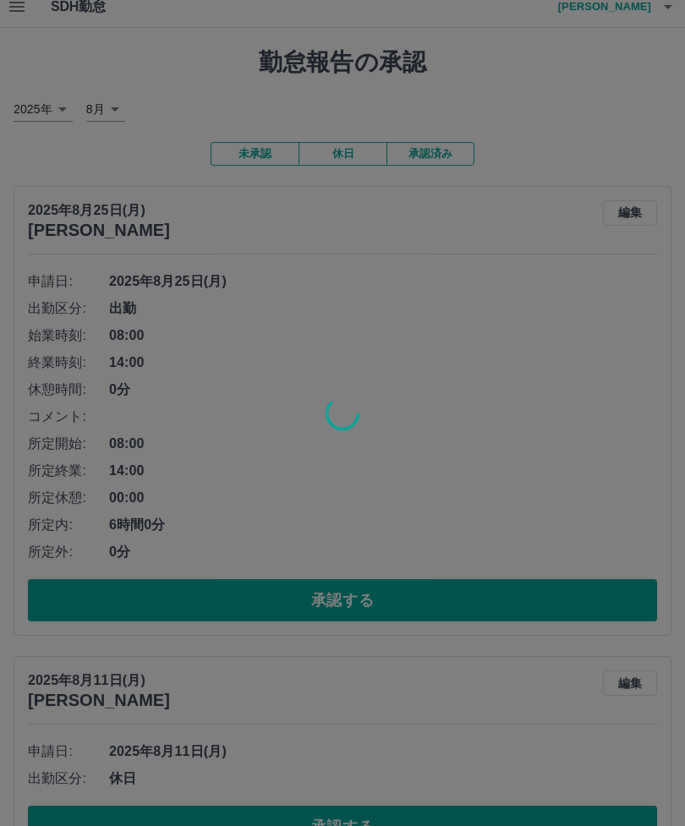
scroll to position [0, 0]
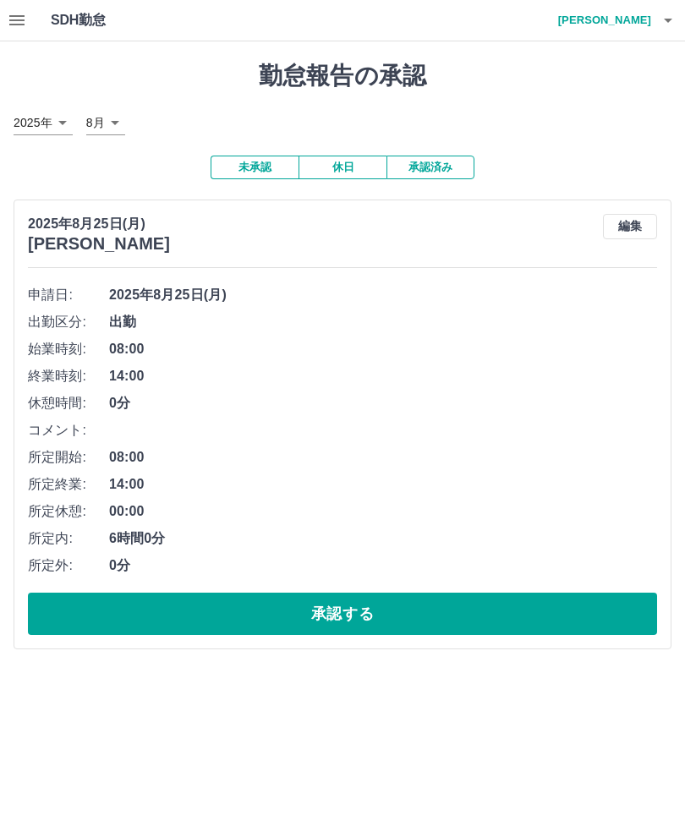
click at [662, 14] on icon "button" at bounding box center [668, 20] width 20 height 20
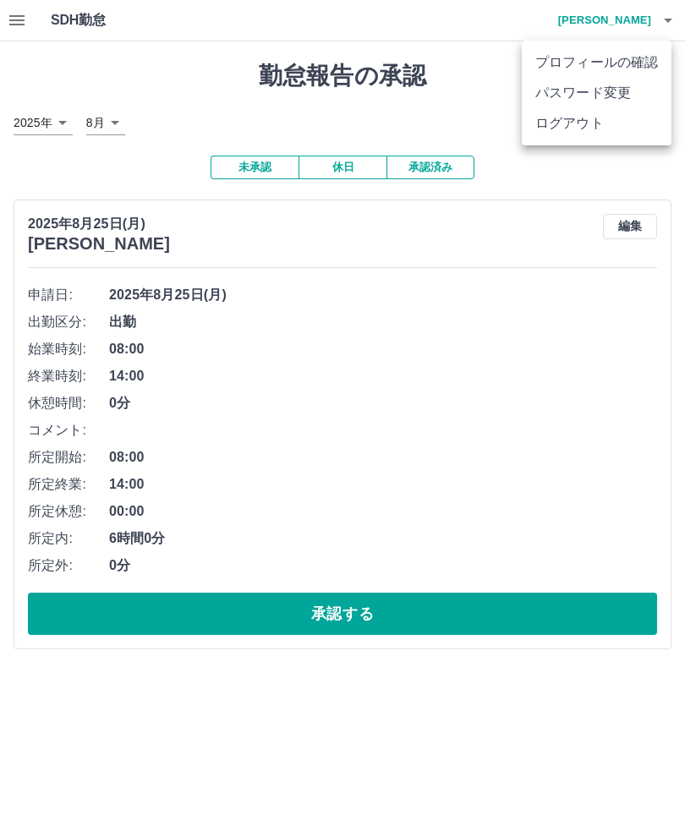
click at [568, 120] on li "ログアウト" at bounding box center [597, 123] width 150 height 30
